Goal: Task Accomplishment & Management: Use online tool/utility

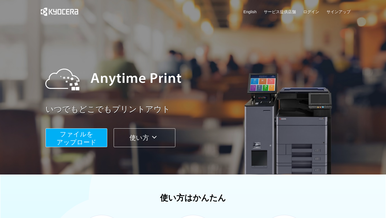
click at [86, 143] on span "ファイルを ​​アップロード" at bounding box center [77, 137] width 40 height 15
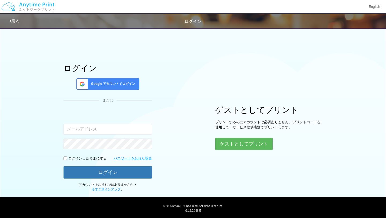
click at [122, 87] on div "Google アカウントでログイン" at bounding box center [107, 84] width 63 height 12
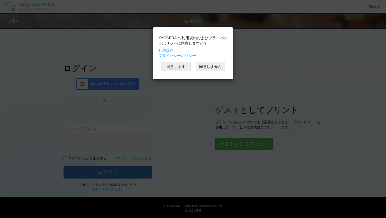
click at [178, 68] on button "同意します" at bounding box center [176, 66] width 30 height 9
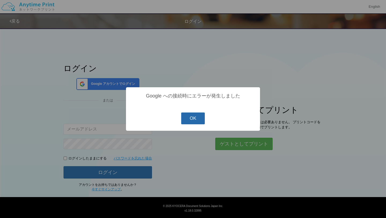
click at [187, 113] on button "OK" at bounding box center [193, 118] width 24 height 12
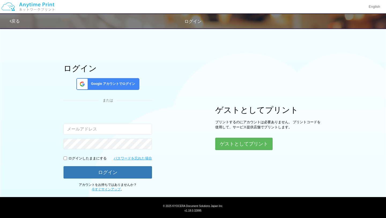
click at [114, 75] on div "ログイン Google アカウントでログイン または 入力されたメールアドレスまたはパスワードが正しくありません。 ログインしたままにする パスワードを忘れた…" at bounding box center [108, 128] width 89 height 128
click at [114, 80] on div "Google アカウントでログイン" at bounding box center [107, 84] width 63 height 12
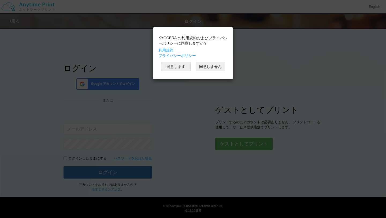
click at [179, 68] on button "同意します" at bounding box center [176, 66] width 30 height 9
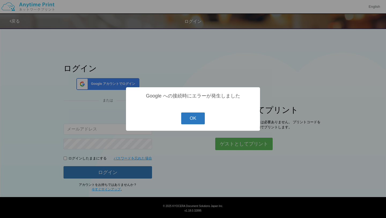
click at [189, 123] on button "OK" at bounding box center [193, 118] width 24 height 12
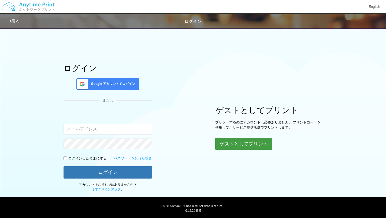
click at [236, 140] on button "ゲストとしてプリント" at bounding box center [244, 144] width 57 height 12
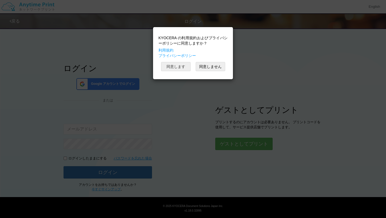
click at [185, 66] on button "同意します" at bounding box center [176, 66] width 30 height 9
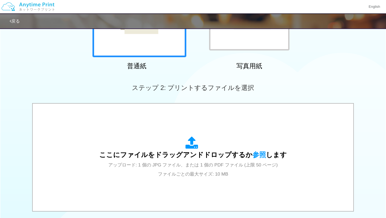
scroll to position [101, 0]
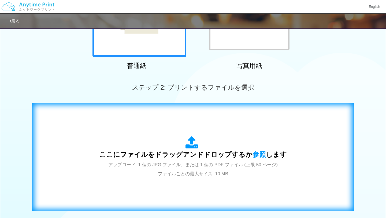
click at [190, 147] on icon at bounding box center [193, 142] width 15 height 13
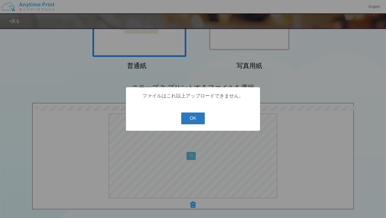
click at [197, 120] on button "OK" at bounding box center [193, 118] width 24 height 12
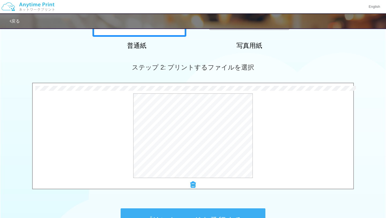
scroll to position [121, 0]
click at [254, 80] on div "ステップ 2: プリントするファイルを選択" at bounding box center [193, 67] width 386 height 31
click at [195, 138] on button "プレビュー" at bounding box center [195, 136] width 25 height 9
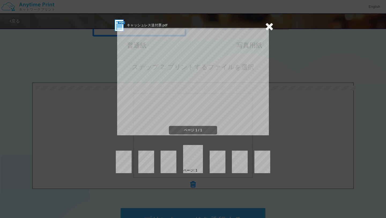
click at [269, 29] on icon at bounding box center [269, 26] width 8 height 11
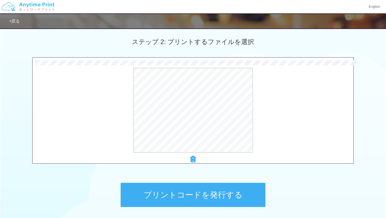
scroll to position [159, 0]
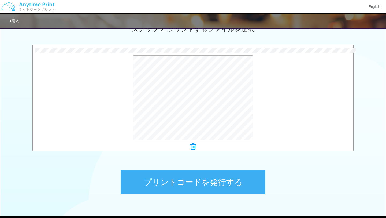
click at [209, 175] on button "プリントコードを発行する" at bounding box center [193, 182] width 145 height 24
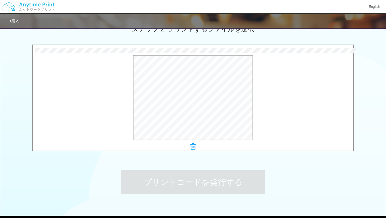
scroll to position [0, 0]
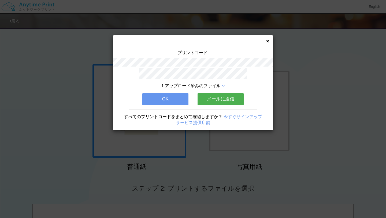
click at [217, 99] on button "メールに送信" at bounding box center [221, 99] width 46 height 12
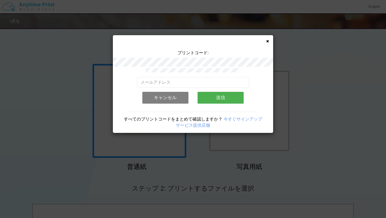
click at [203, 92] on button "送信" at bounding box center [221, 98] width 46 height 12
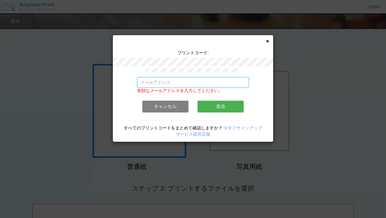
click at [203, 85] on input "email" at bounding box center [193, 82] width 112 height 11
type input "あ"
type input "ayaka.ono@rippnis.com"
click at [221, 106] on button "送信" at bounding box center [221, 107] width 46 height 12
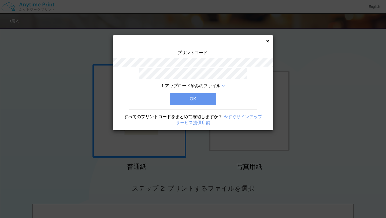
click at [180, 97] on button "OK" at bounding box center [193, 99] width 46 height 12
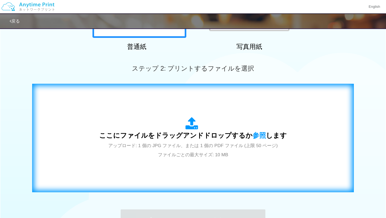
scroll to position [121, 0]
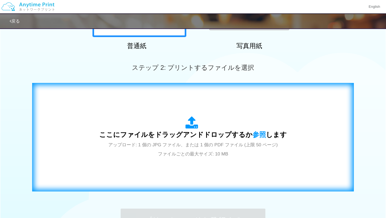
click at [193, 144] on span "アップロード: 1 個の JPG ファイル、または 1 個の PDF ファイル (上限 50 ページ) ファイルごとの最大サイズ: 10 MB" at bounding box center [193, 149] width 170 height 14
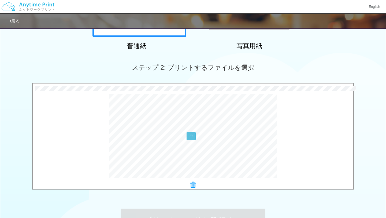
scroll to position [190, 0]
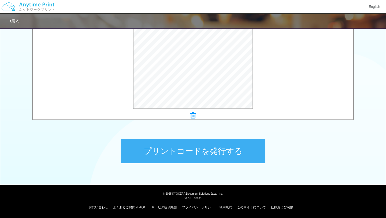
click at [235, 148] on button "プリントコードを発行する" at bounding box center [193, 151] width 145 height 24
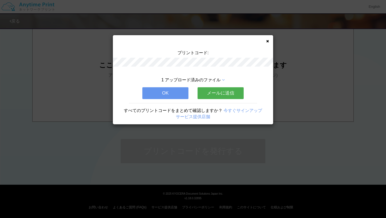
scroll to position [0, 0]
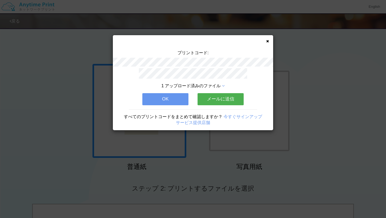
click at [207, 102] on button "メールに送信" at bounding box center [221, 99] width 46 height 12
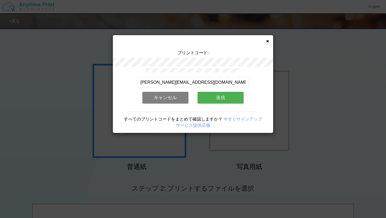
click at [210, 99] on button "送信" at bounding box center [221, 98] width 46 height 12
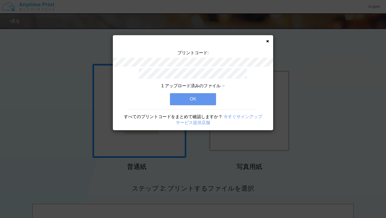
click at [210, 99] on button "OK" at bounding box center [193, 99] width 46 height 12
